Goal: Information Seeking & Learning: Find specific fact

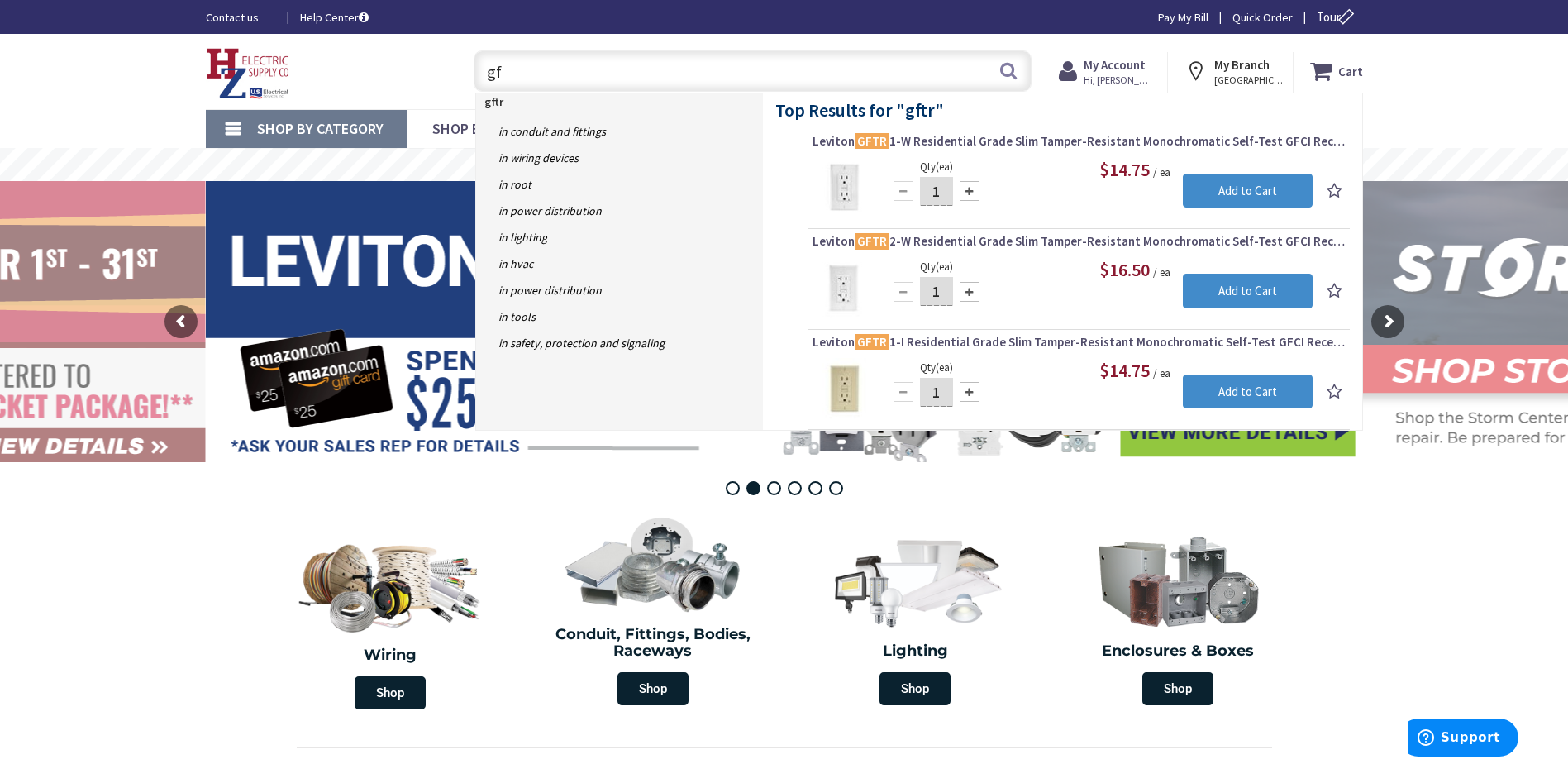
type input "g"
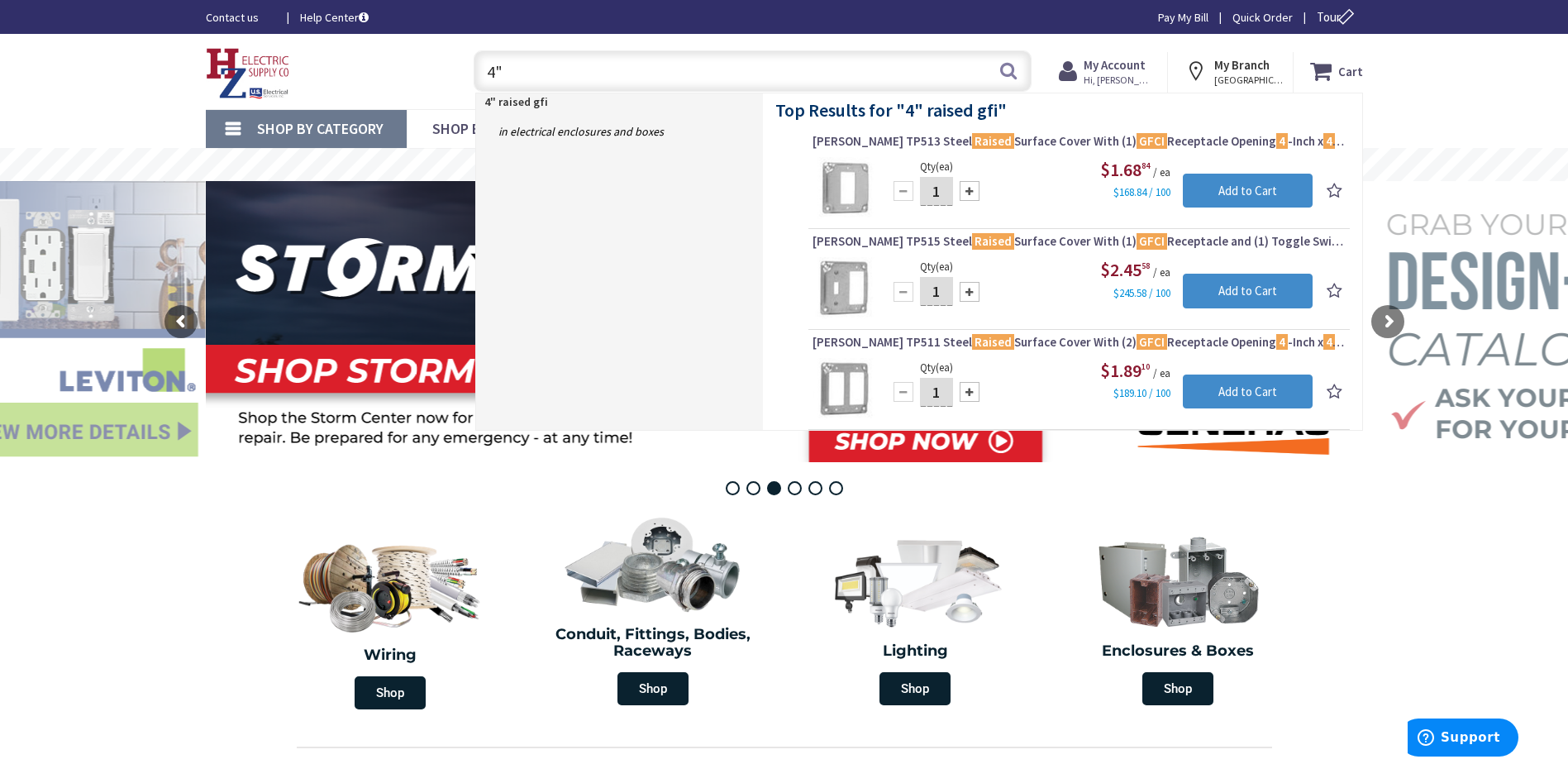
type input "4"
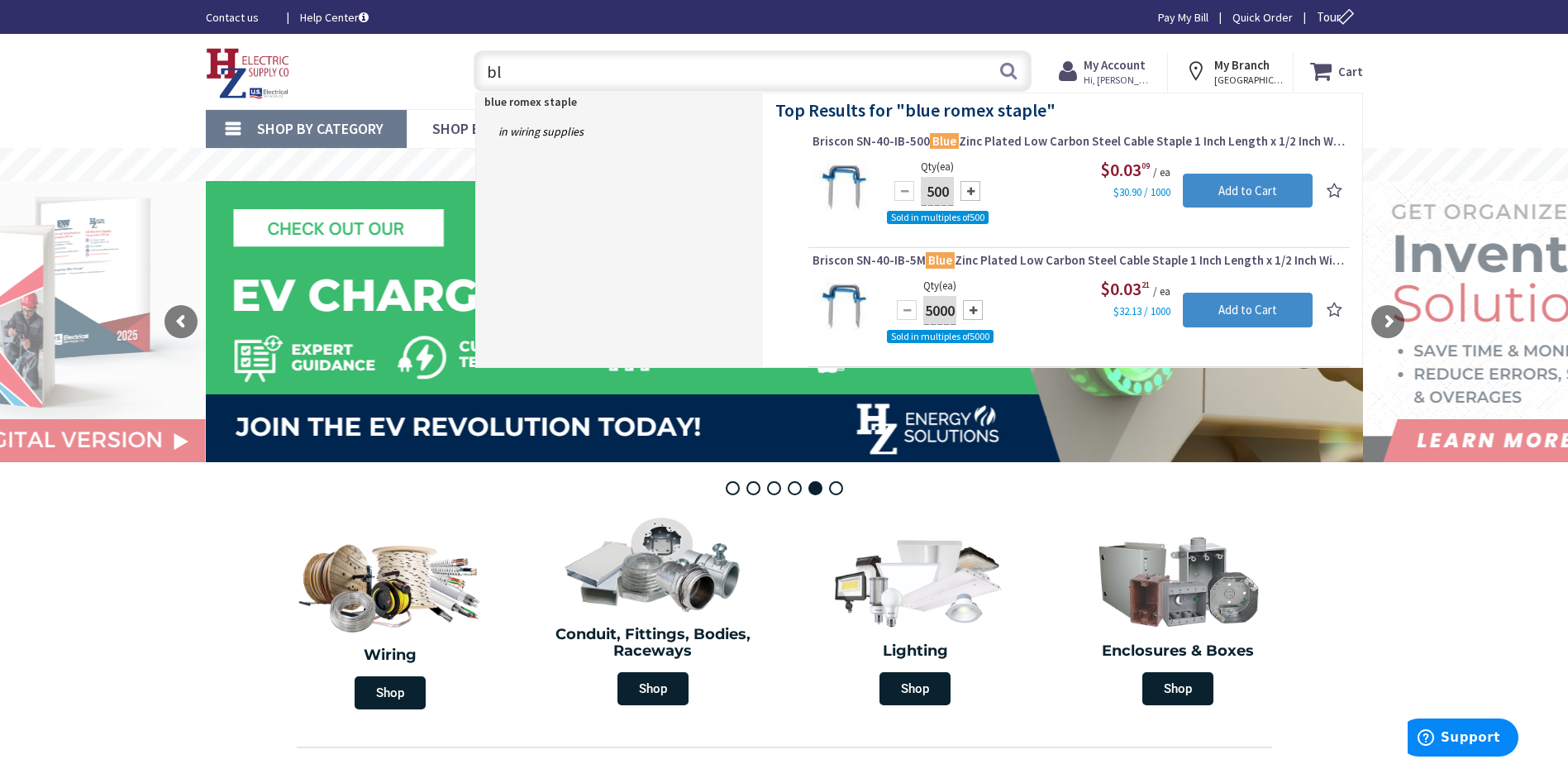
type input "b"
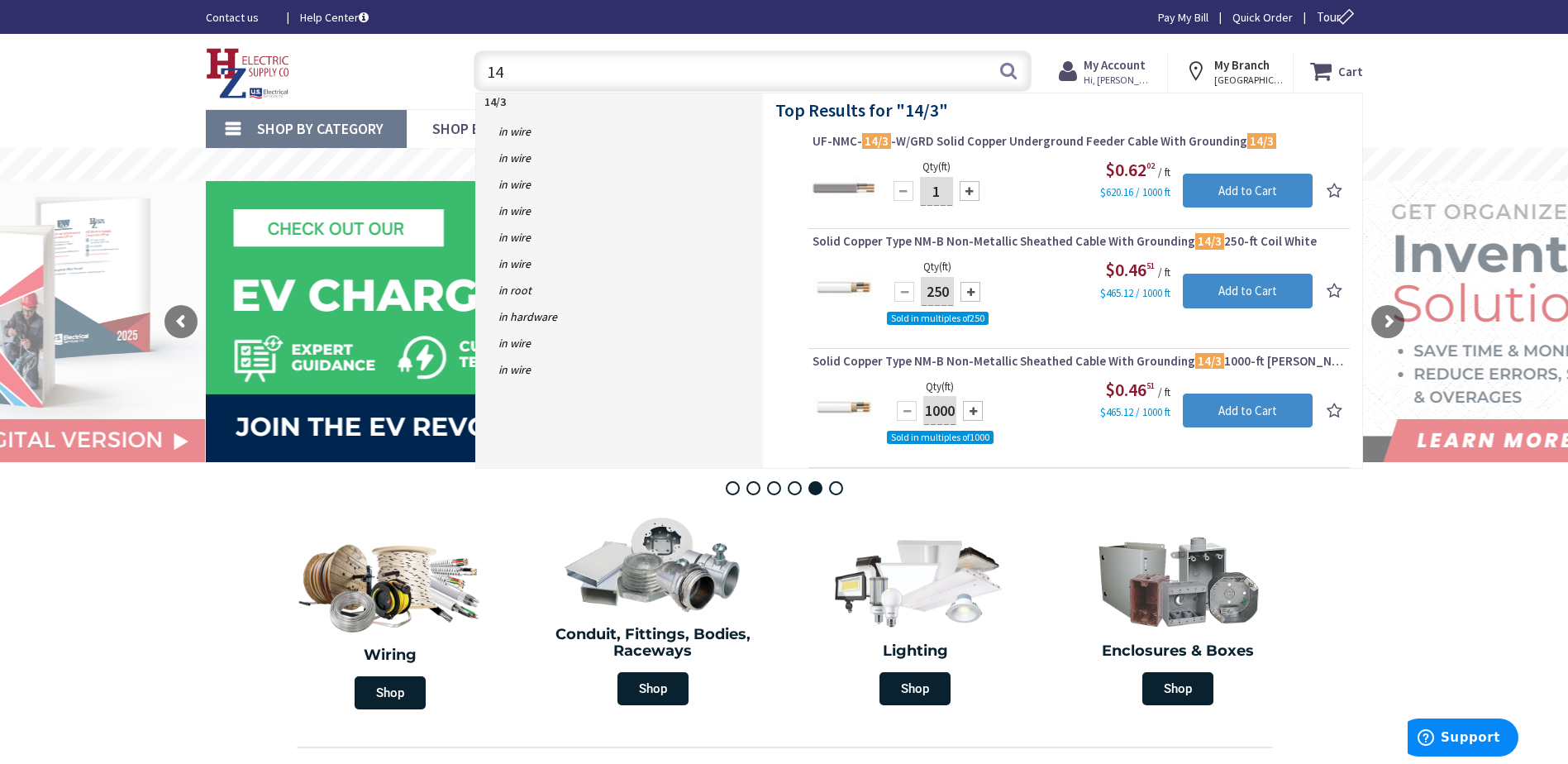
type input "1"
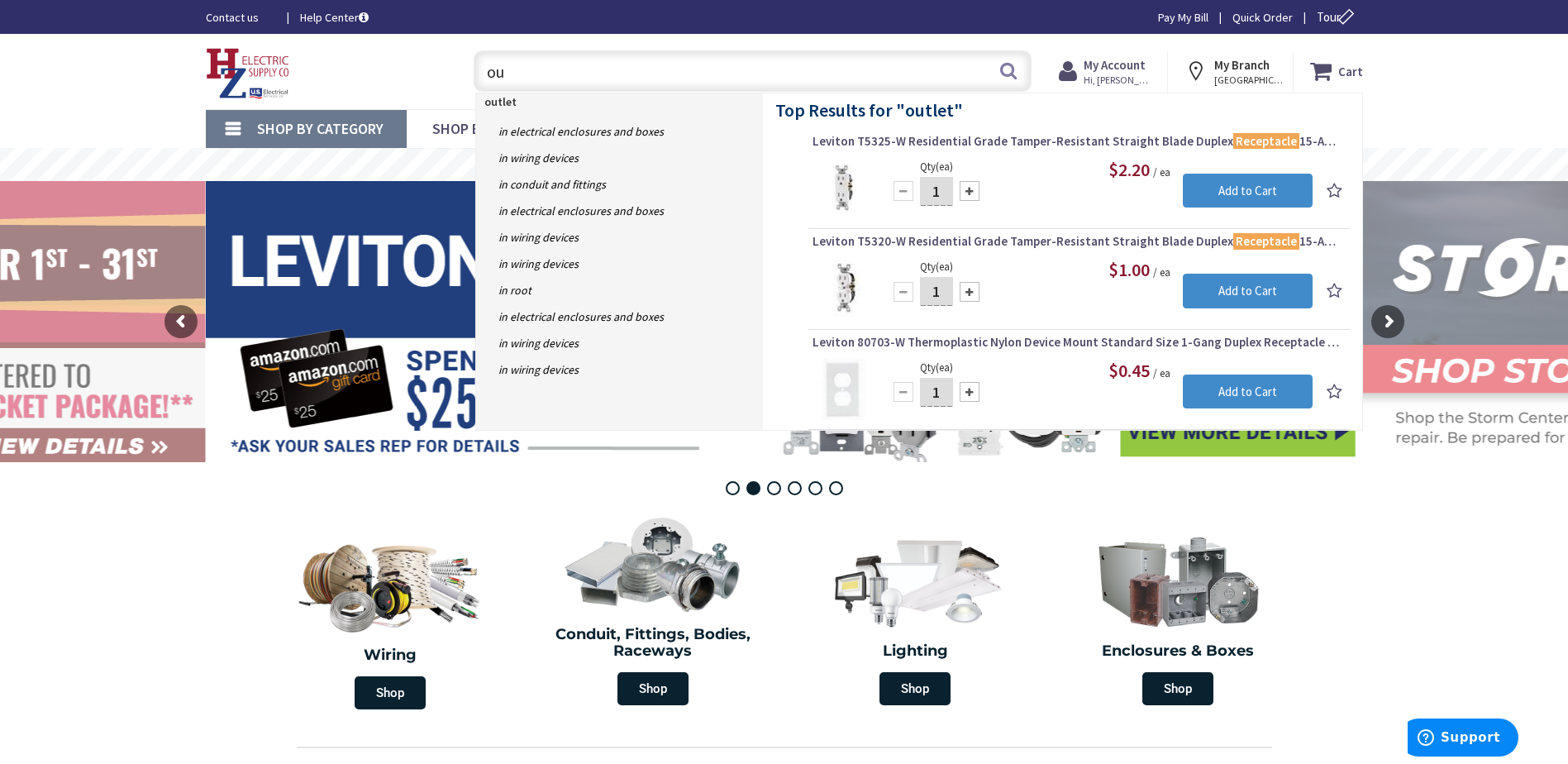
type input "o"
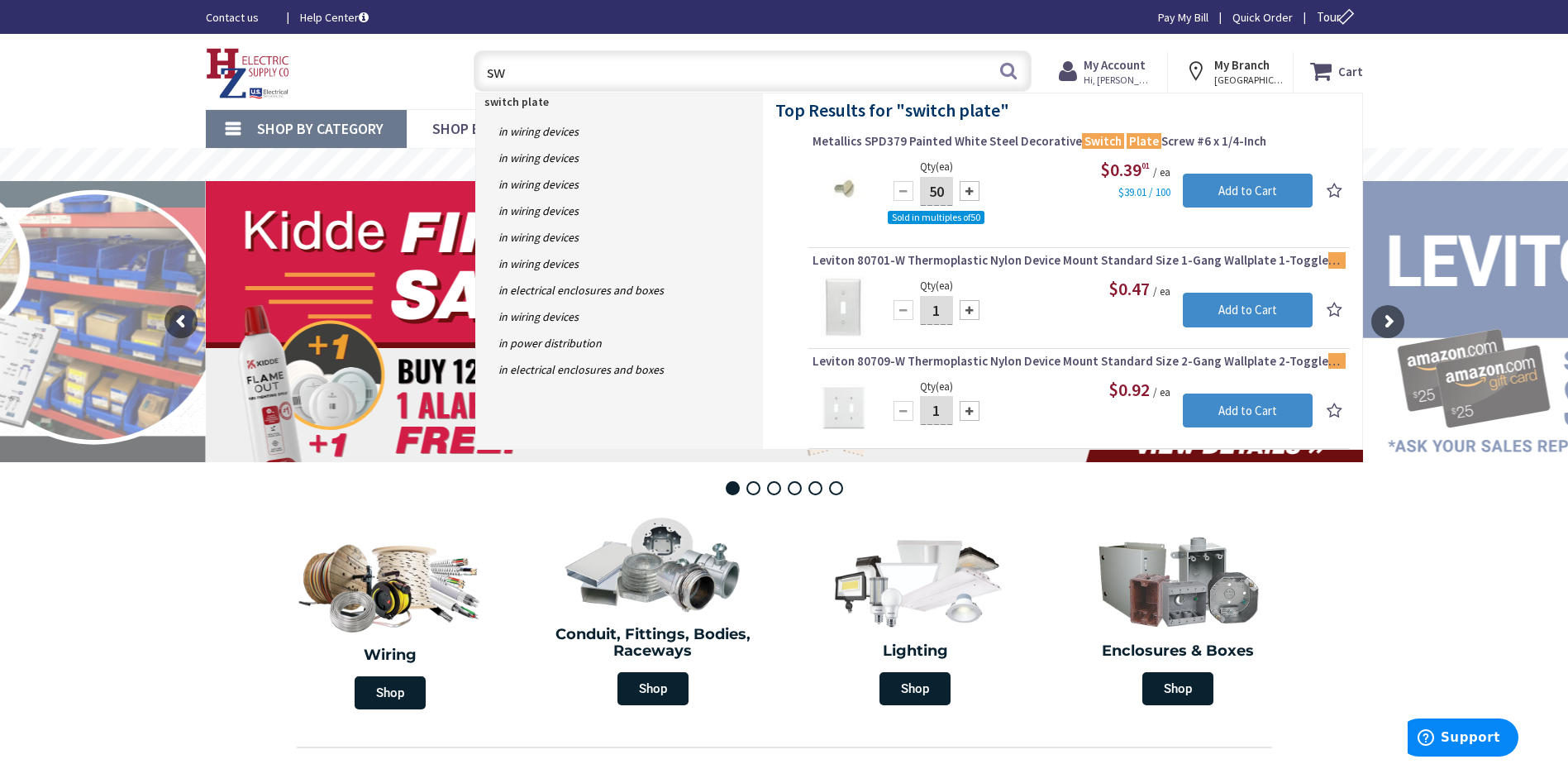
type input "s"
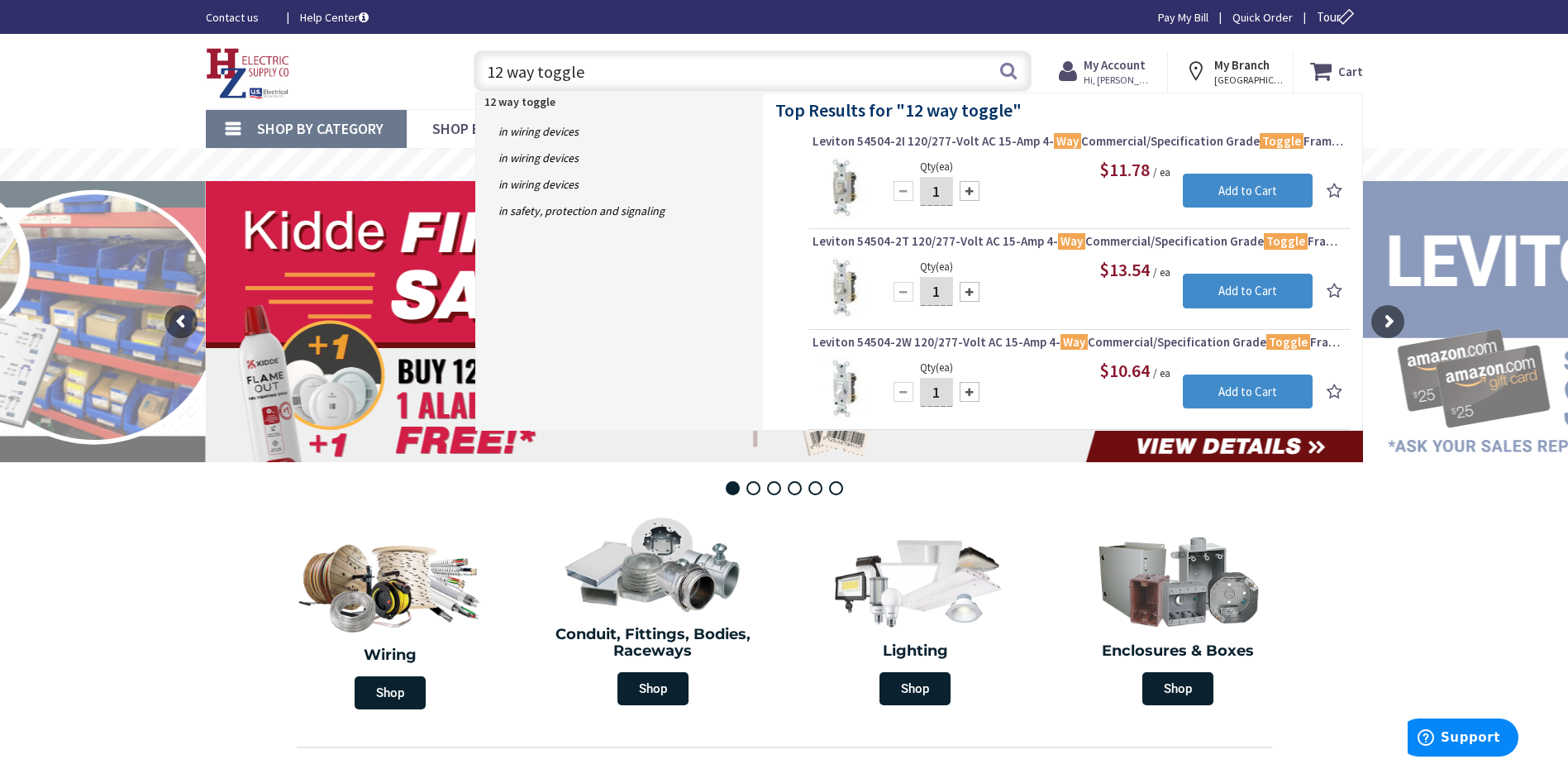
click at [597, 70] on input "12 way toggle" at bounding box center [752, 71] width 558 height 42
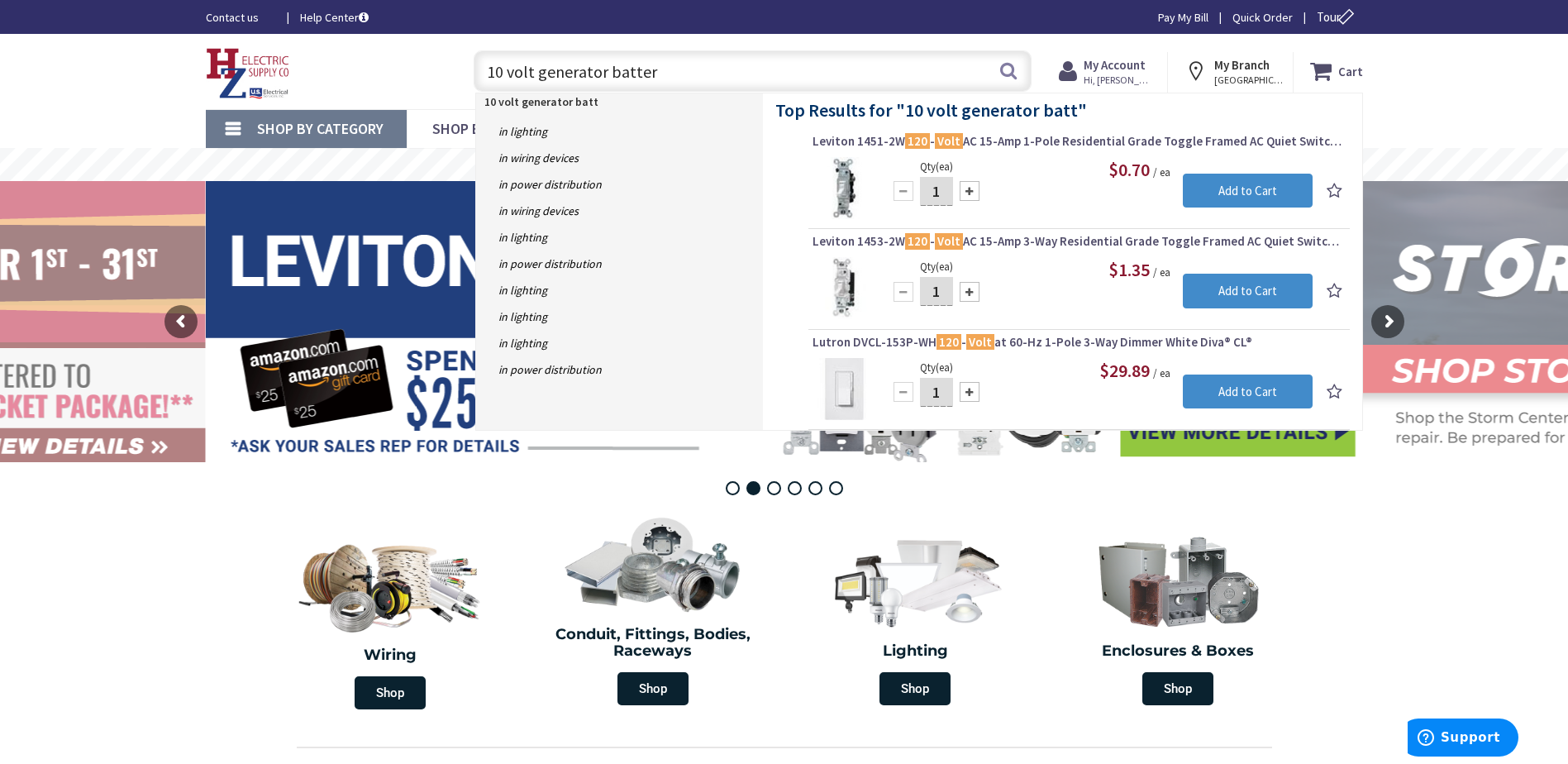
type input "10 volt generator battery"
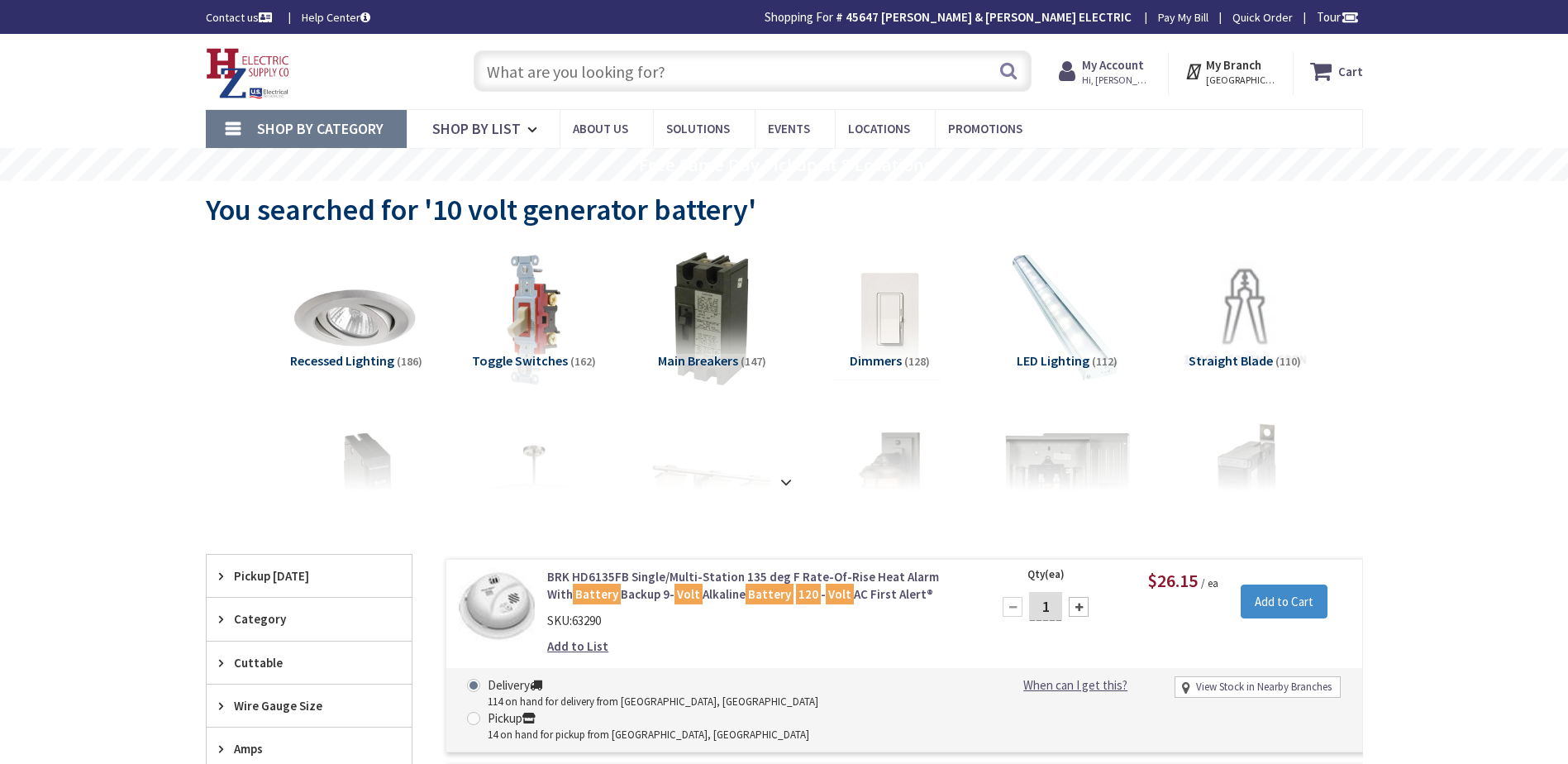
click at [560, 55] on input "text" at bounding box center [752, 71] width 558 height 42
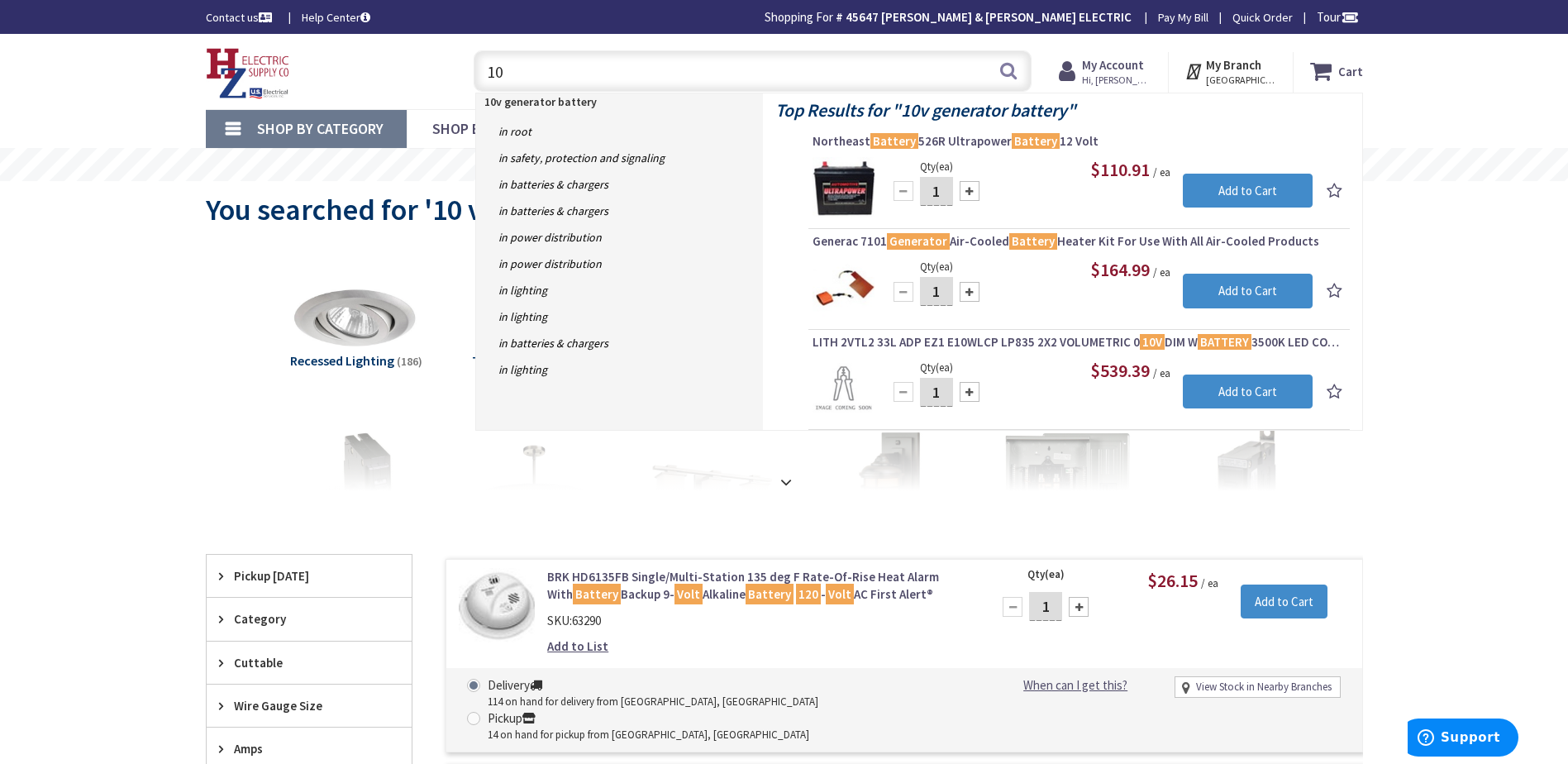
type input "1"
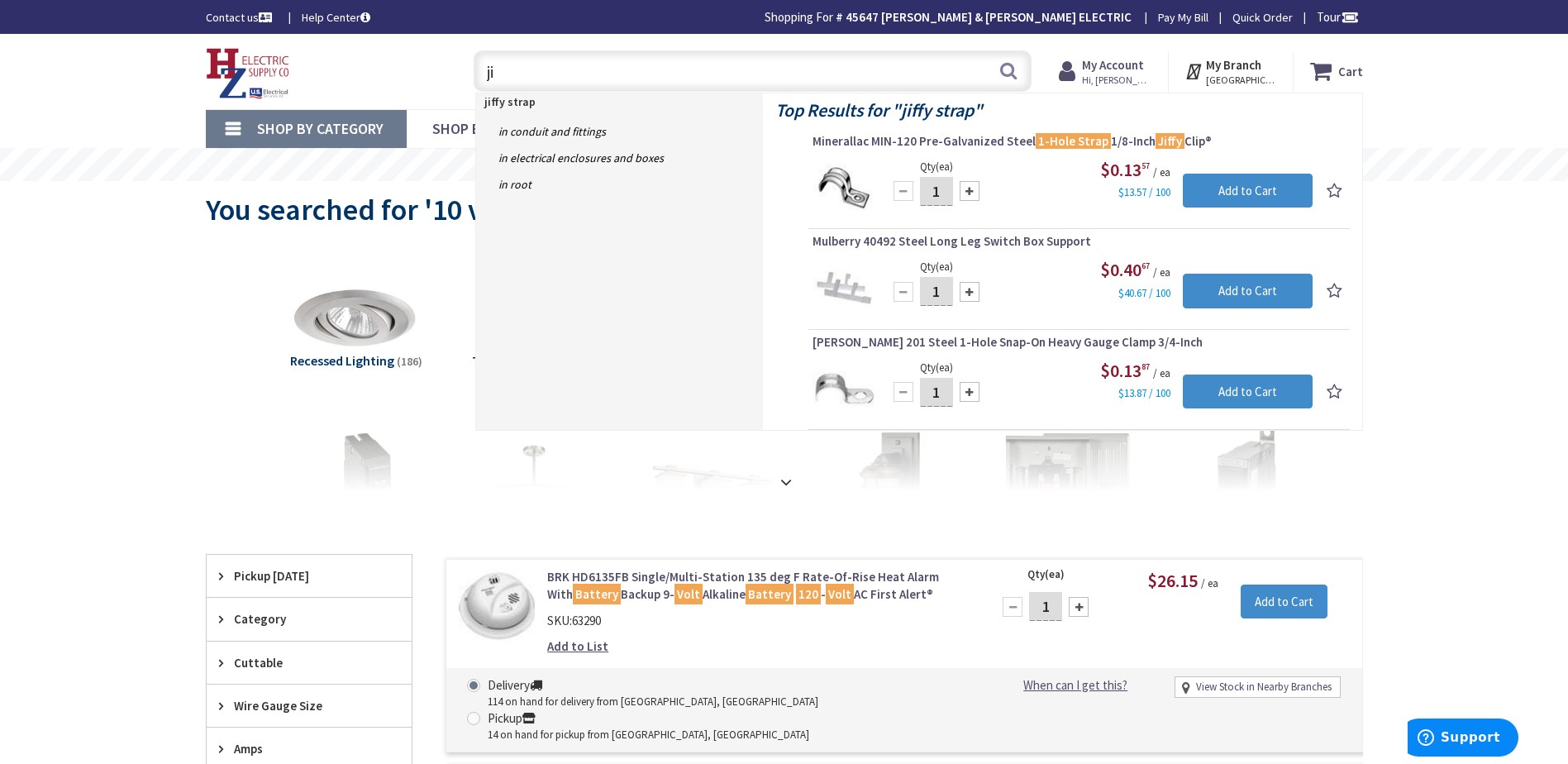
type input "j"
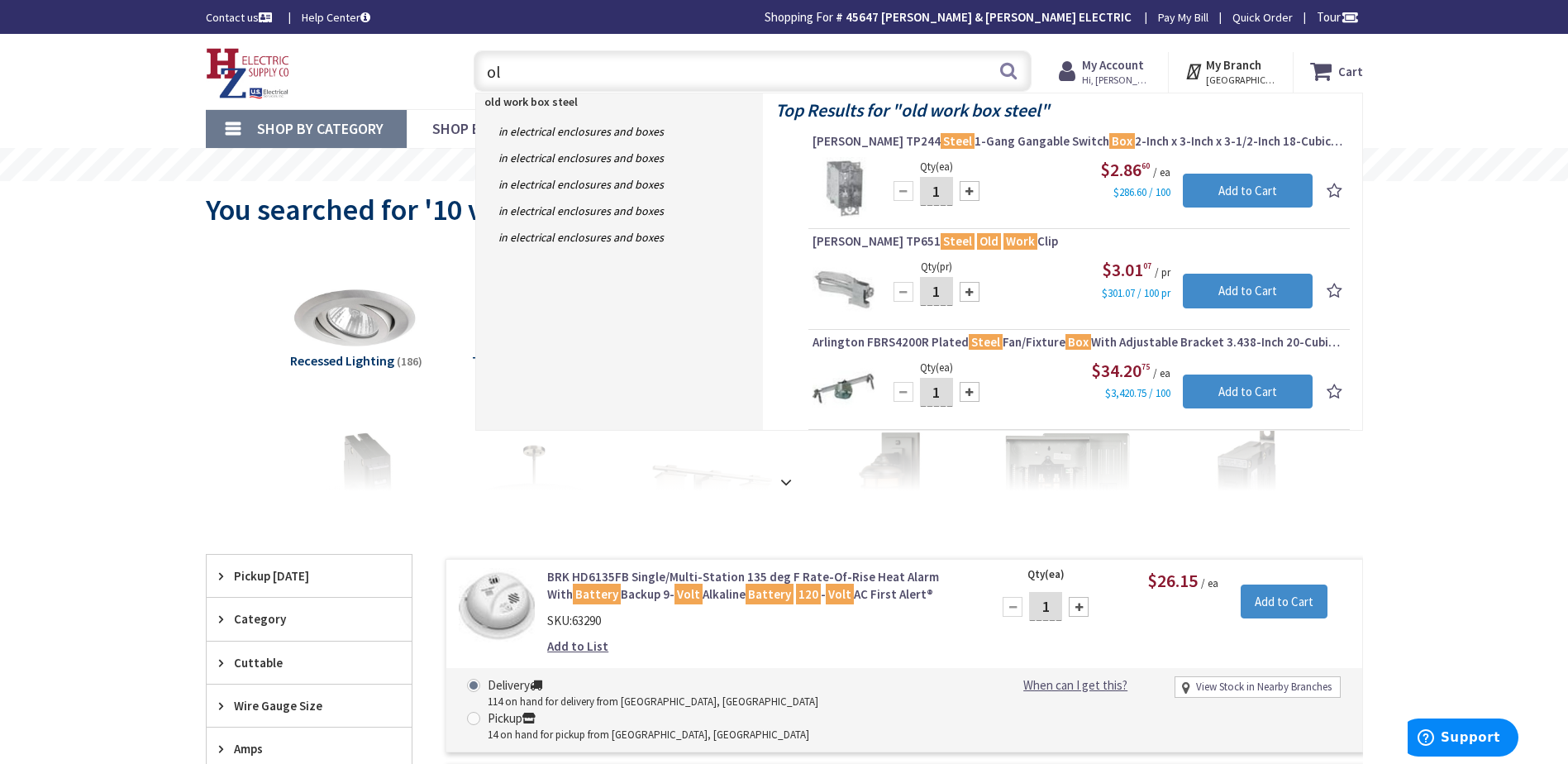
type input "o"
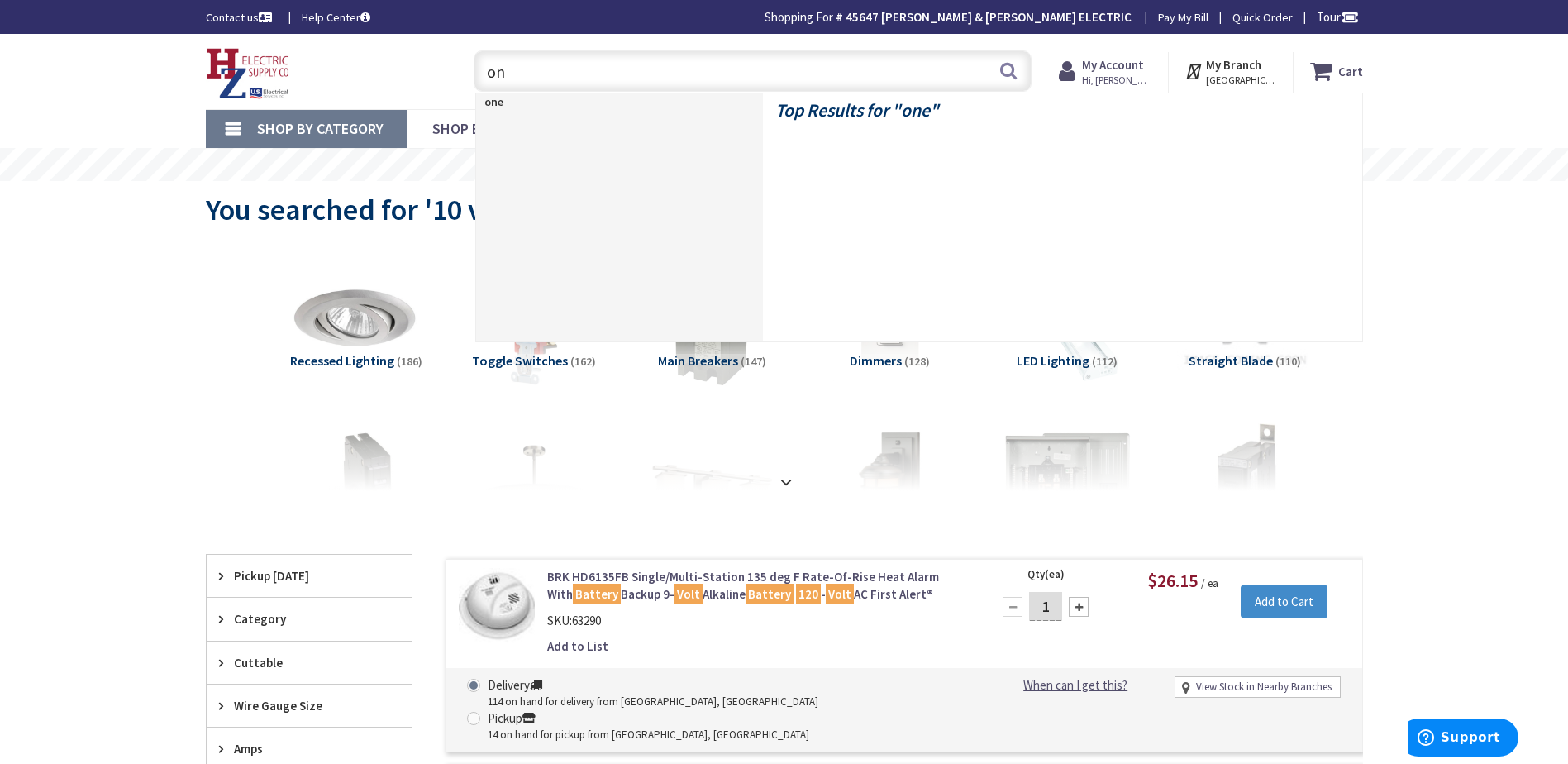
type input "o"
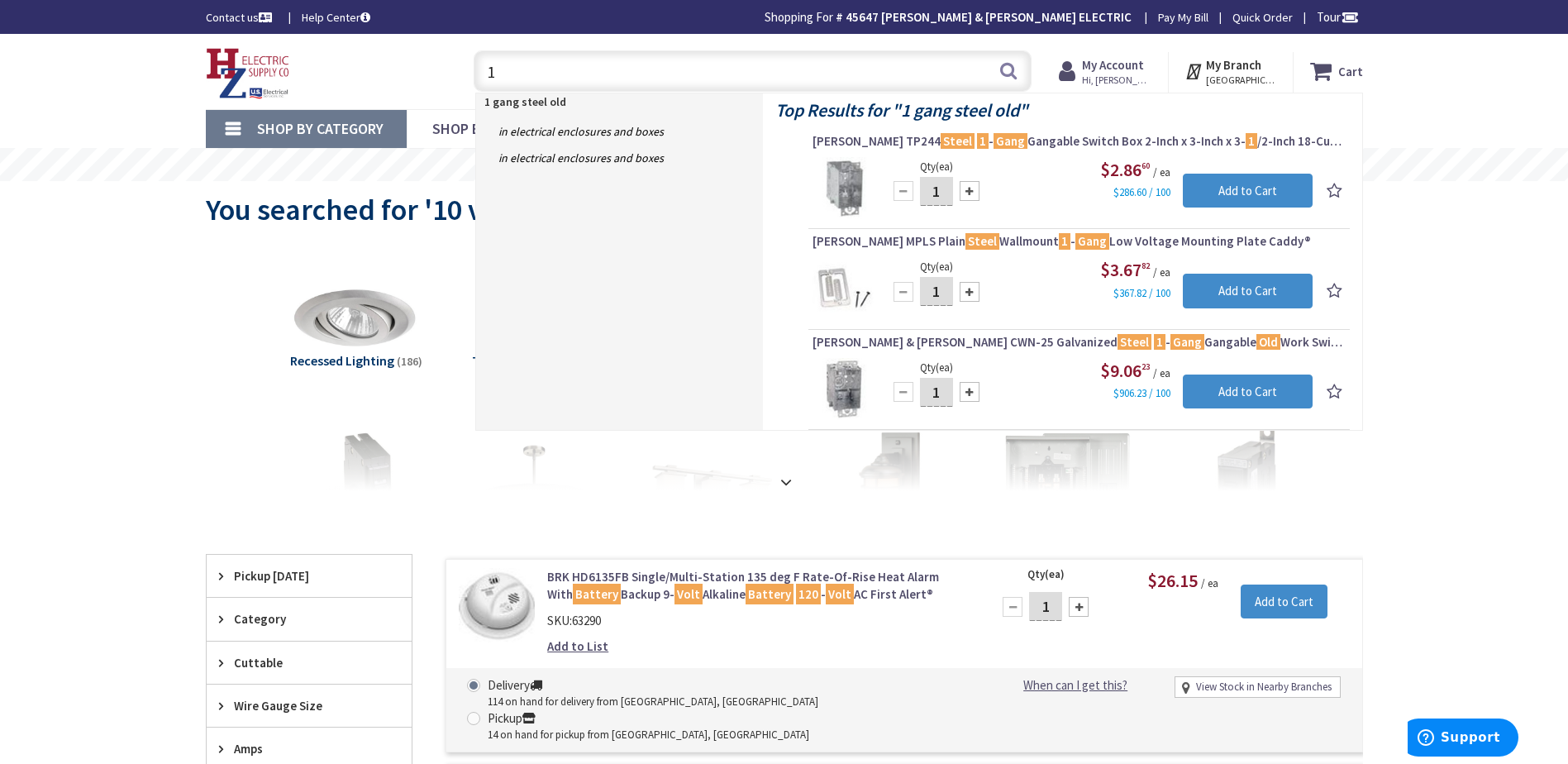
type input "1"
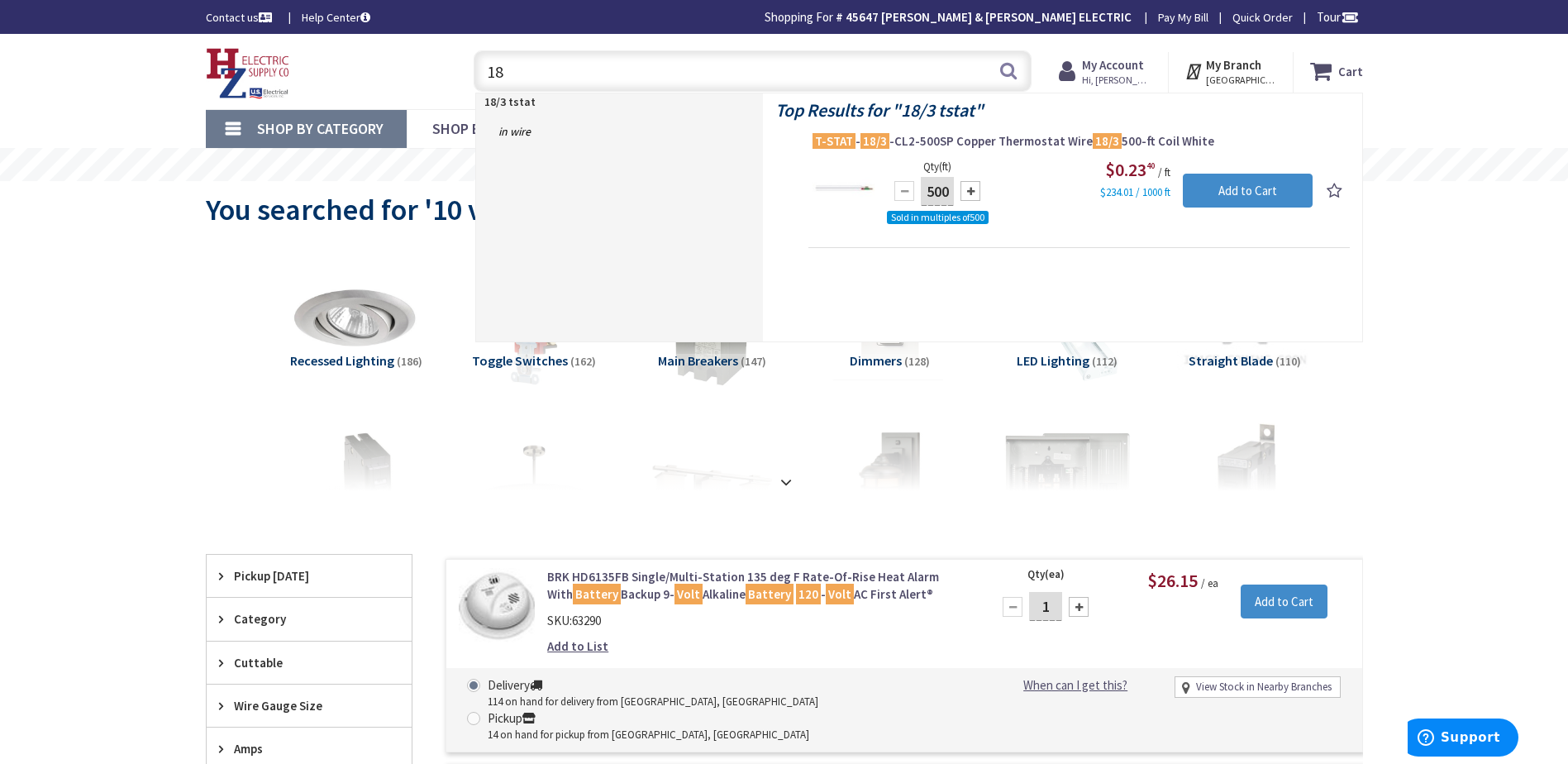
type input "1"
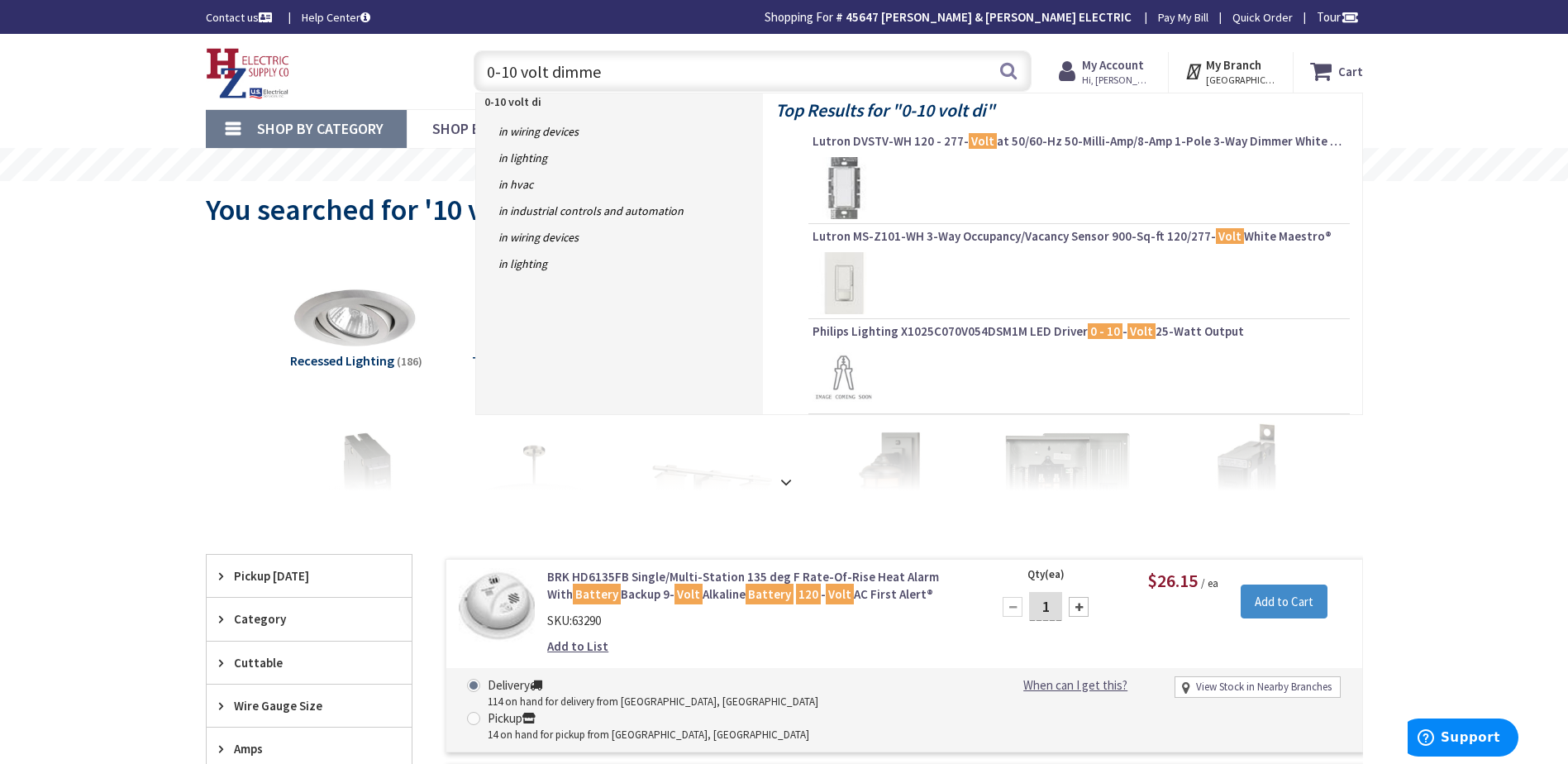
type input "0-10 volt dimmer"
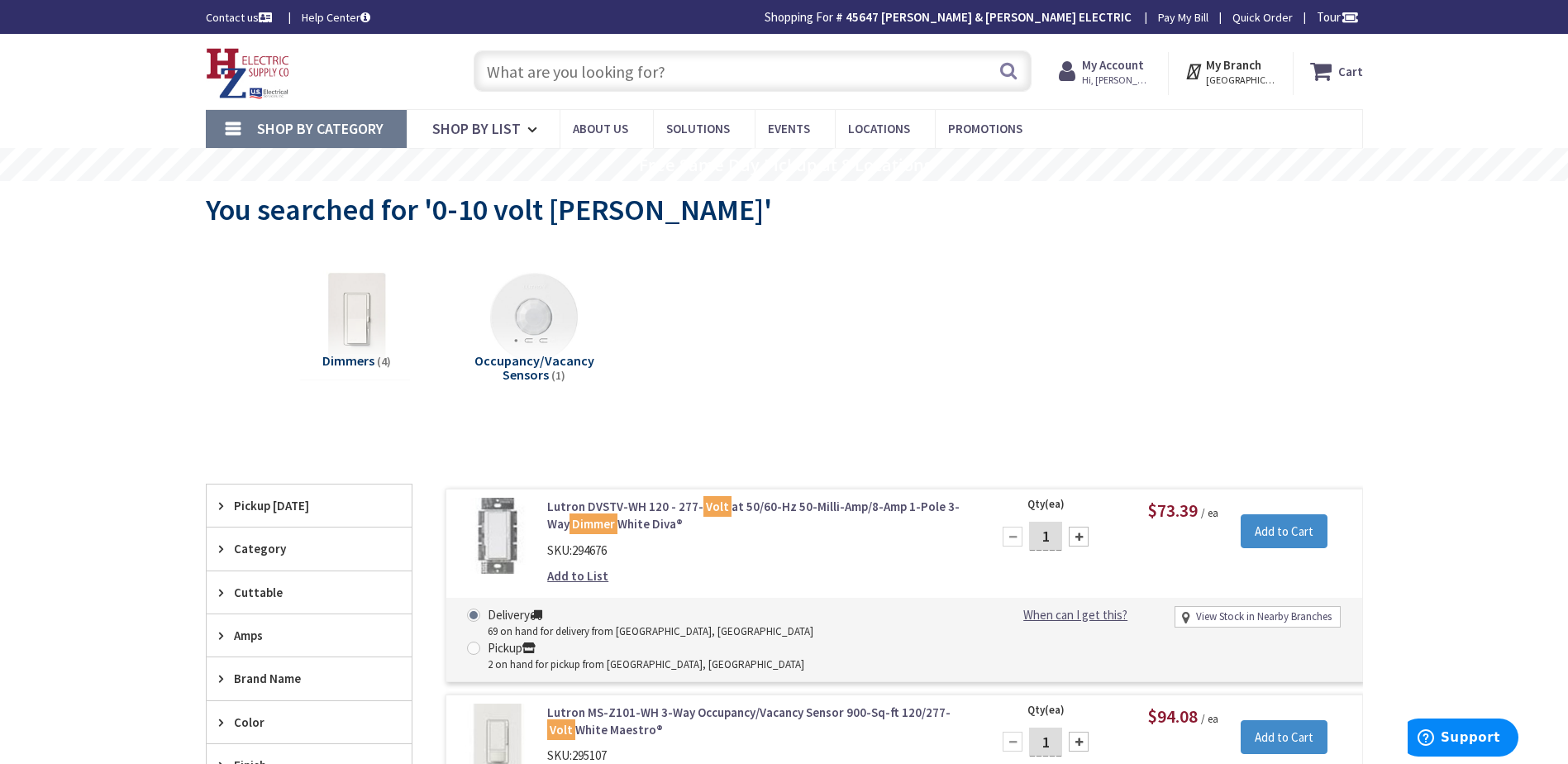
click at [785, 77] on input "text" at bounding box center [752, 71] width 558 height 42
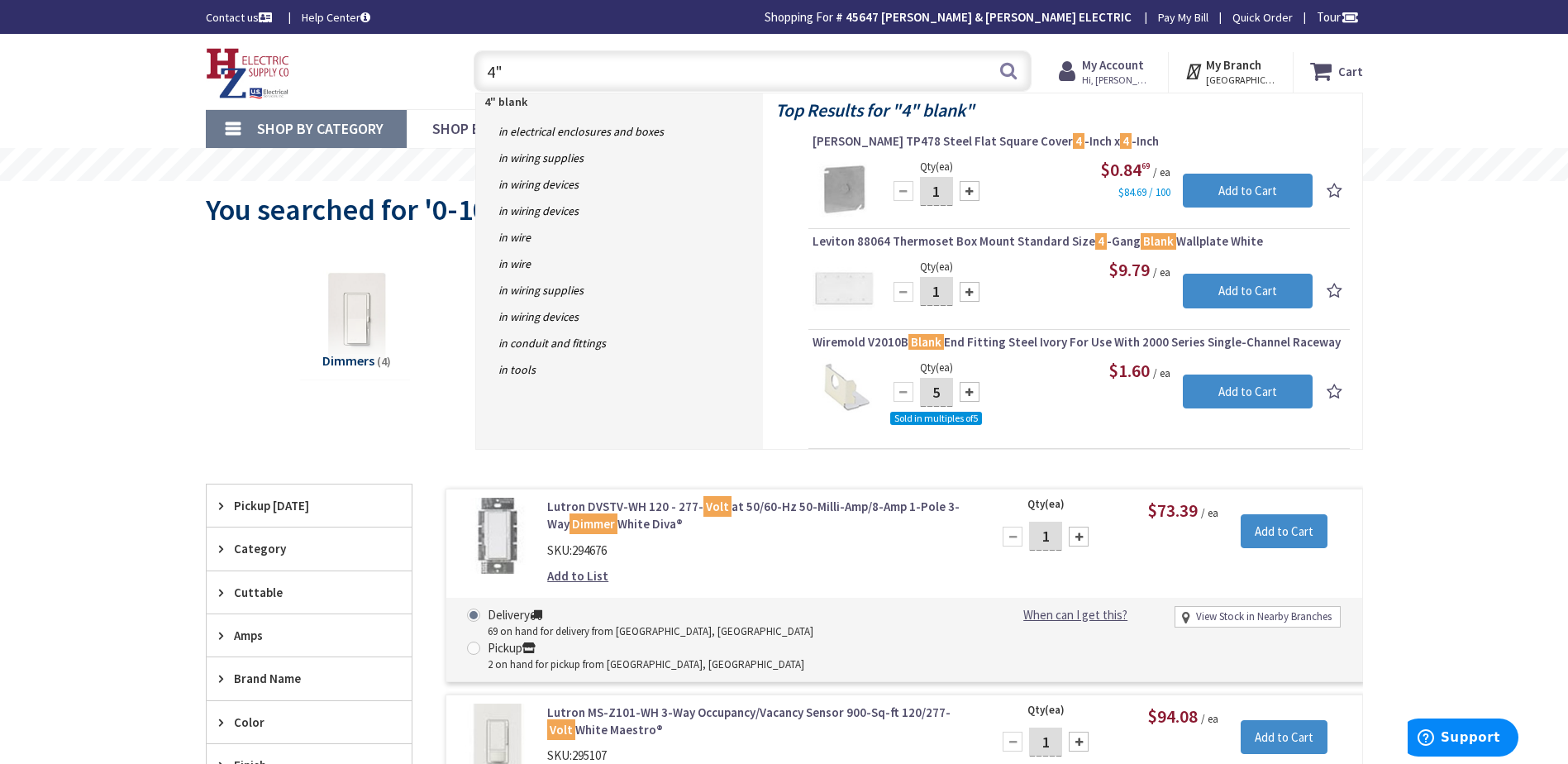
type input "4"
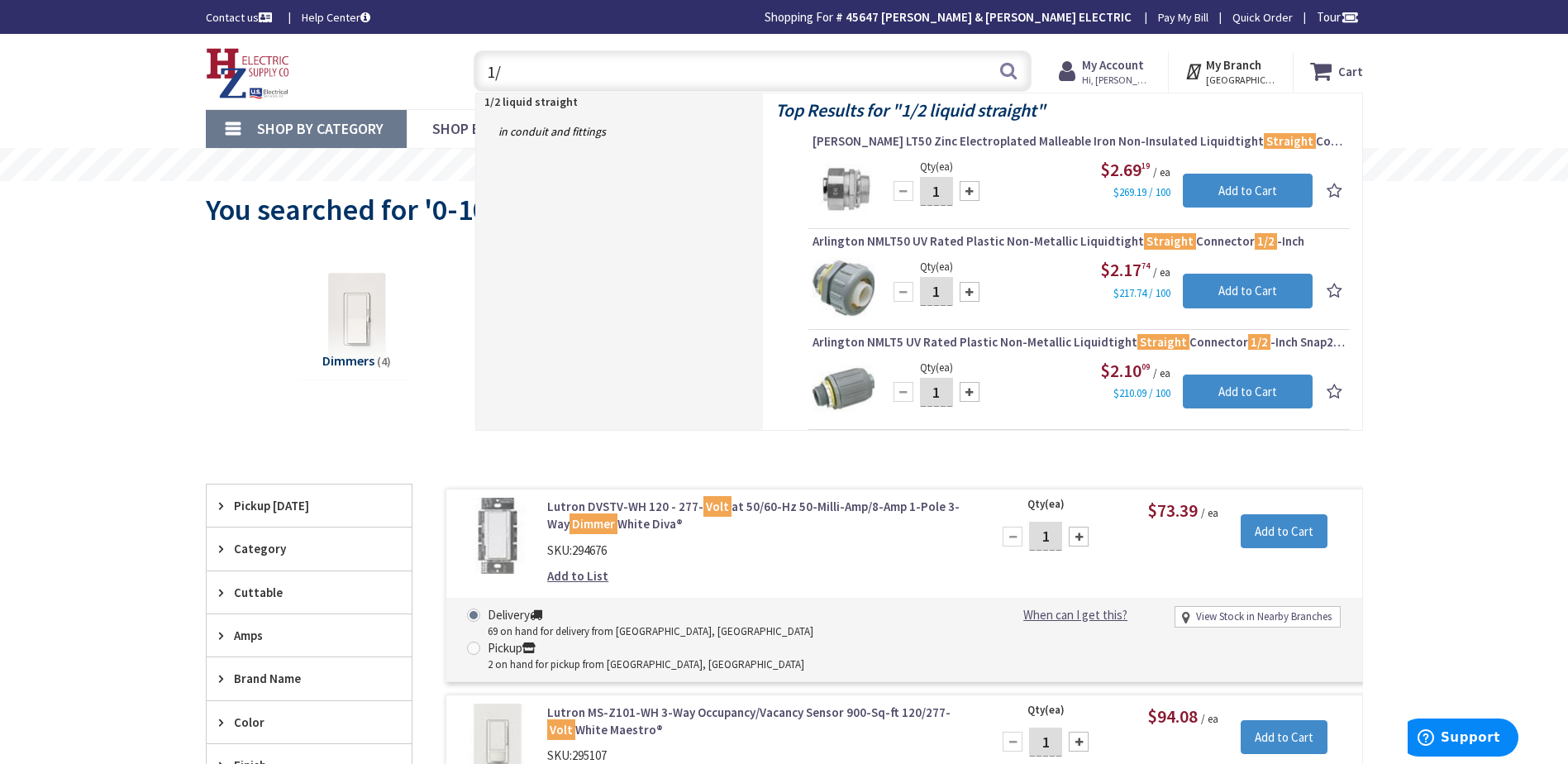
type input "1"
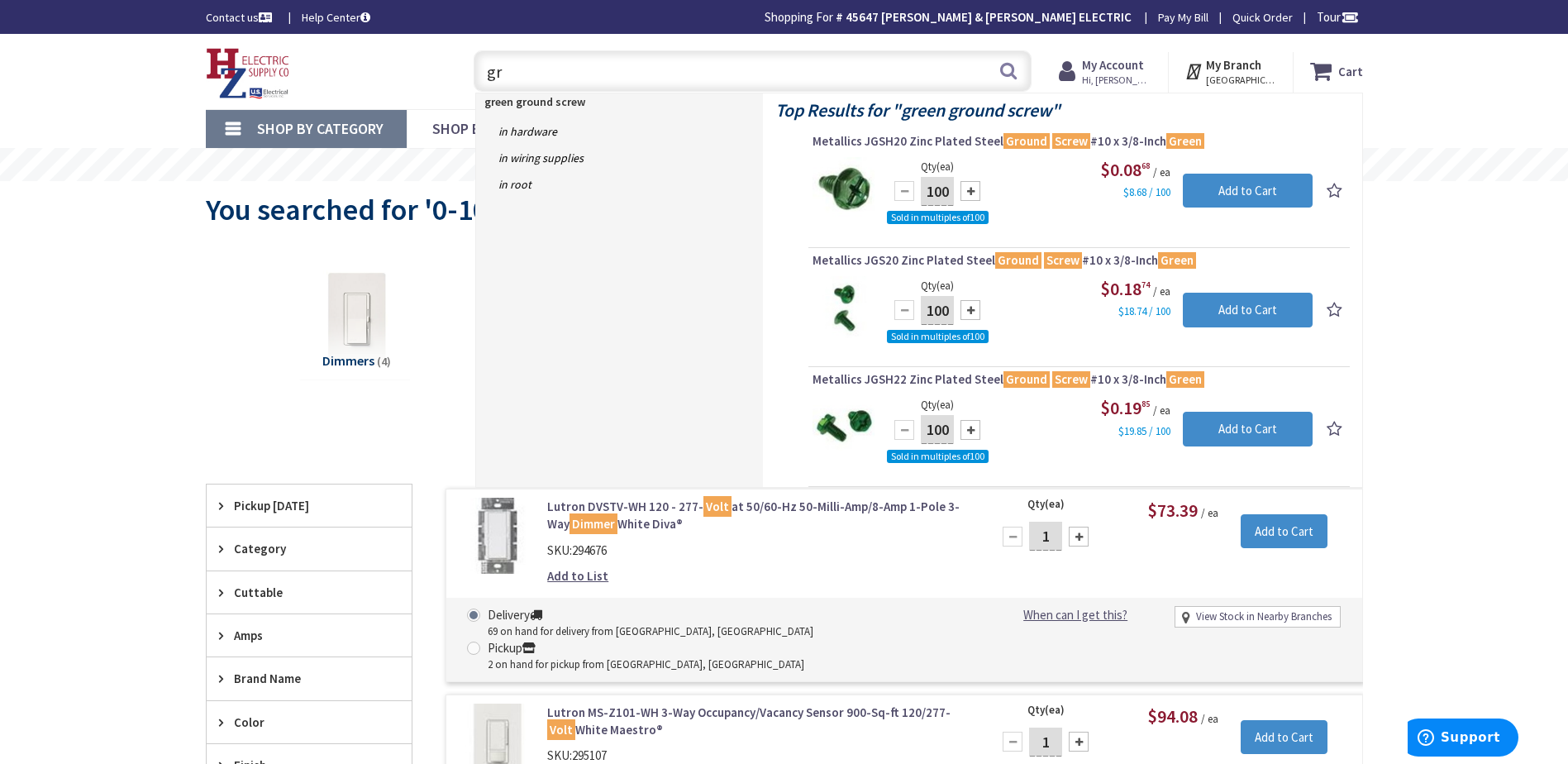
type input "g"
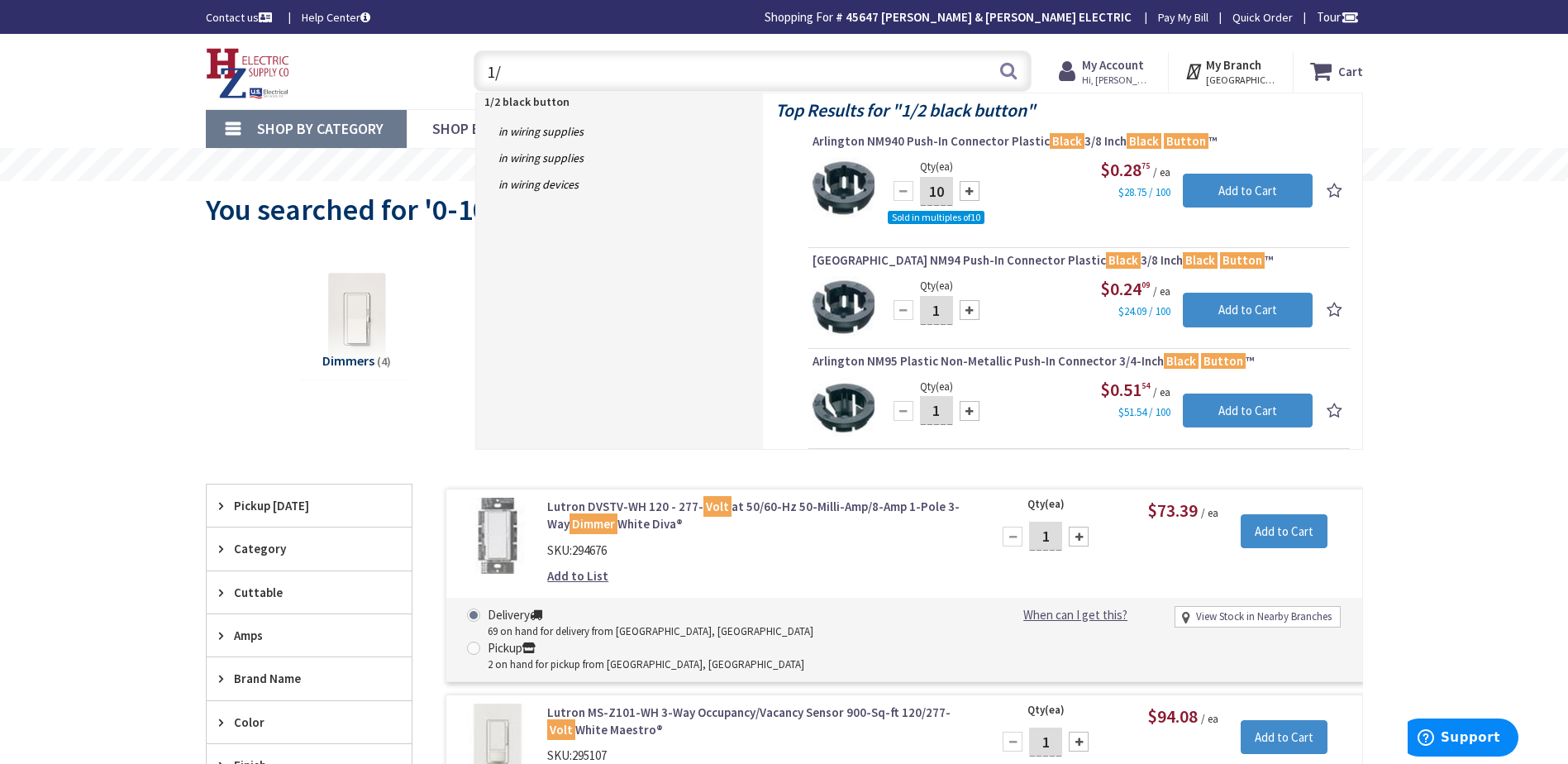
type input "1"
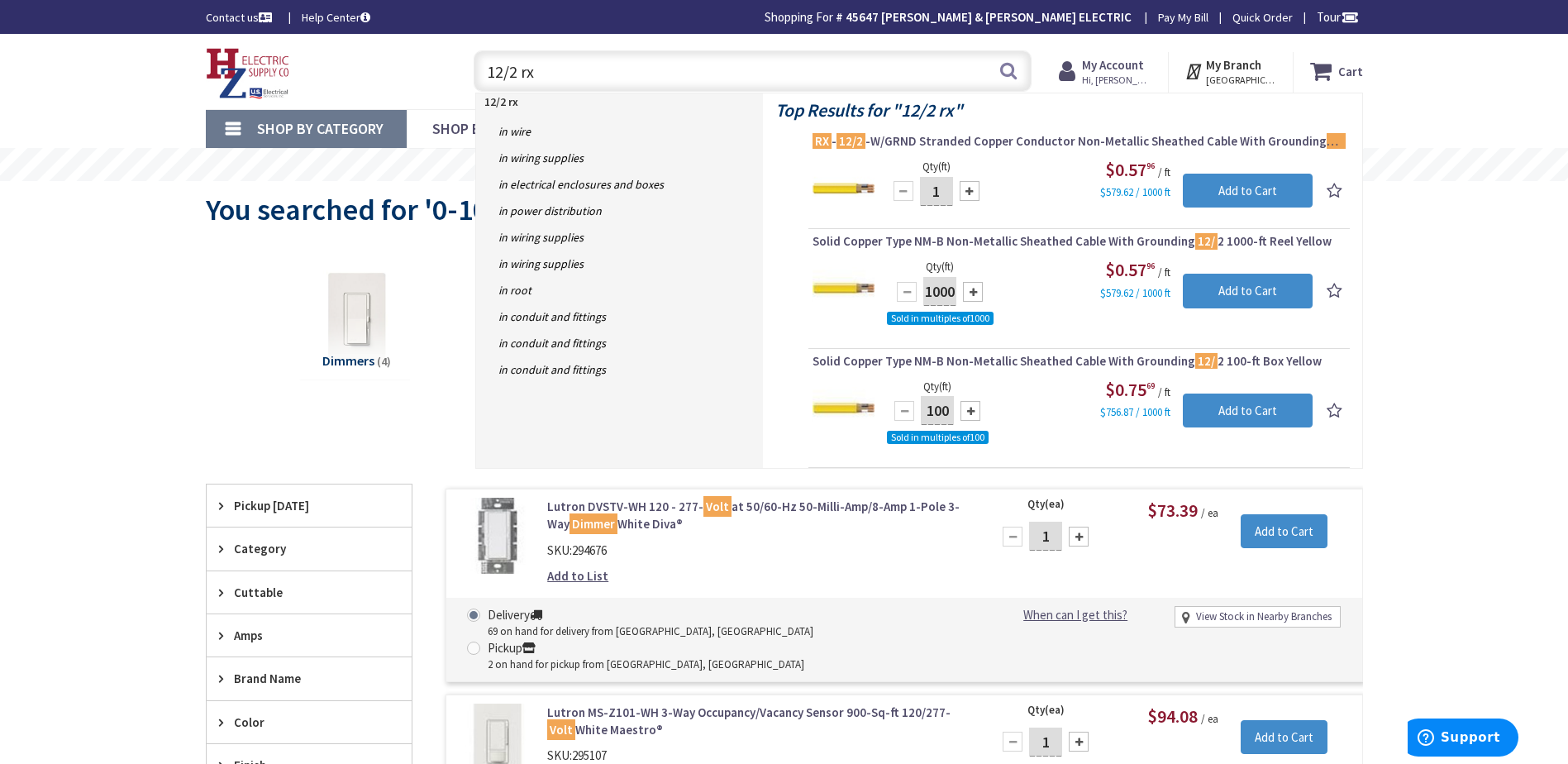
type input "12/2 rx"
